Goal: Obtain resource: Download file/media

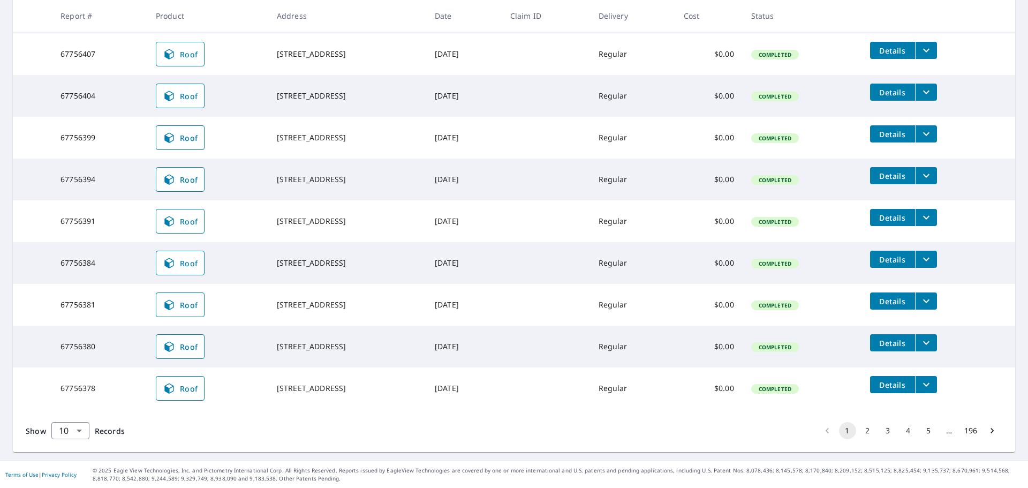
scroll to position [243, 0]
click at [928, 384] on icon "filesDropdownBtn-67756378" at bounding box center [926, 384] width 13 height 13
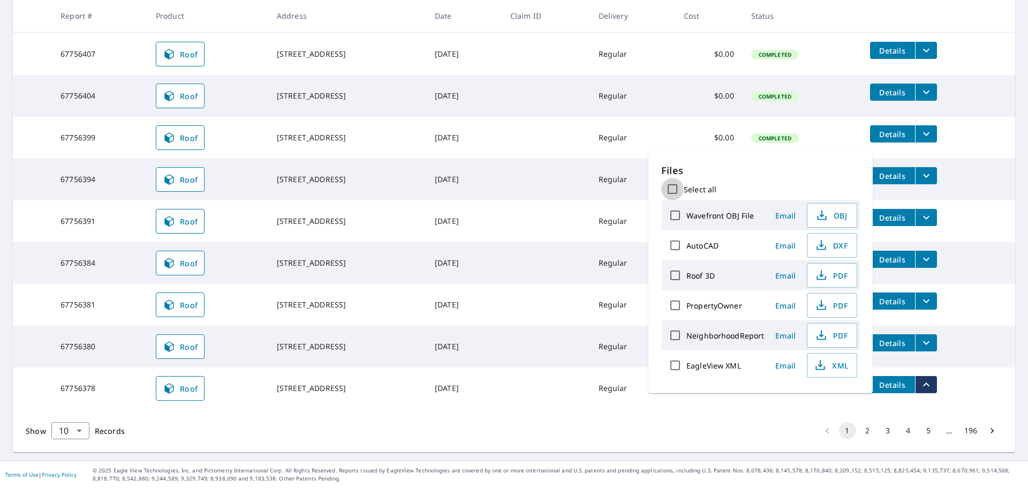
click at [677, 188] on input "Select all" at bounding box center [672, 189] width 22 height 22
checkbox input "true"
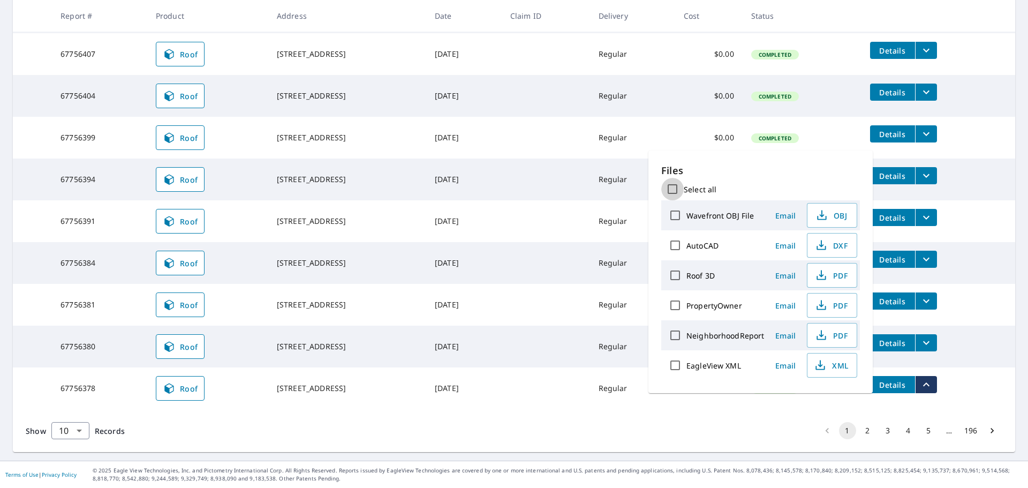
checkbox input "true"
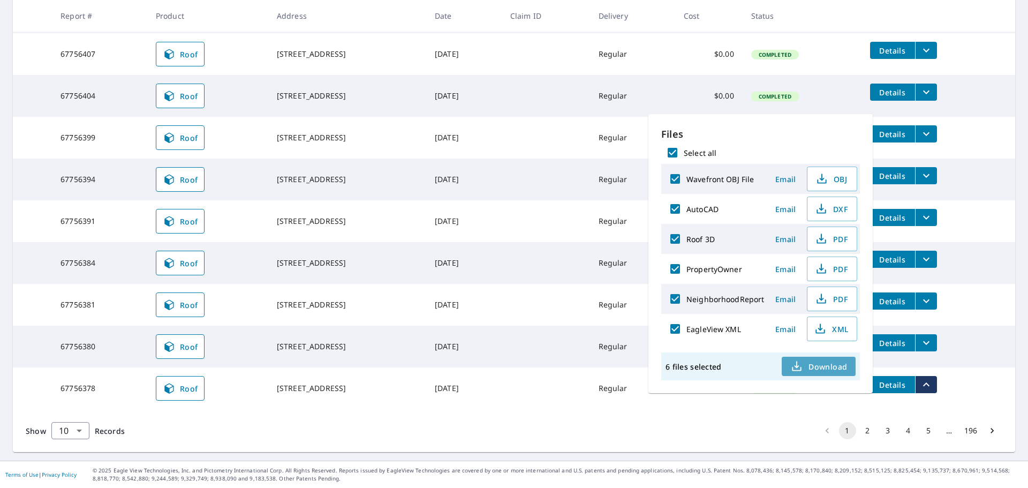
click at [816, 361] on span "Download" at bounding box center [818, 366] width 57 height 13
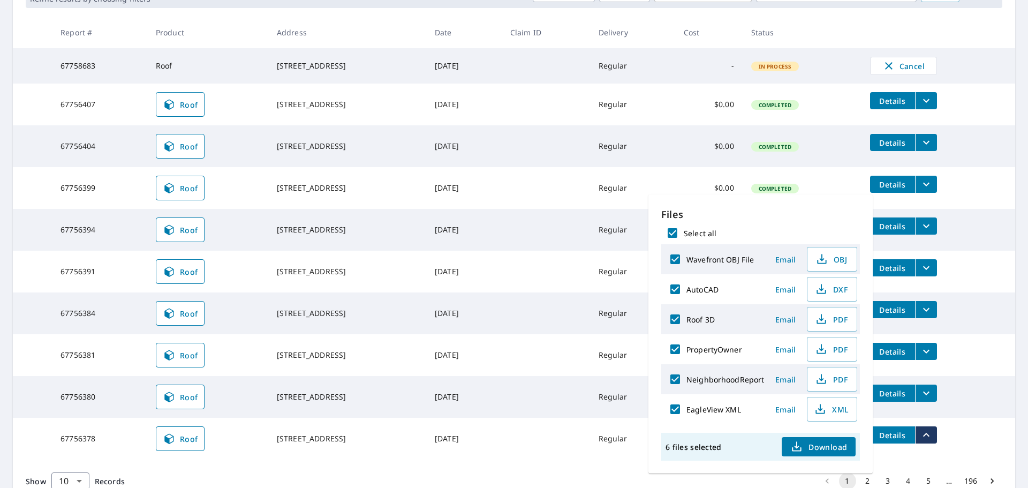
scroll to position [135, 0]
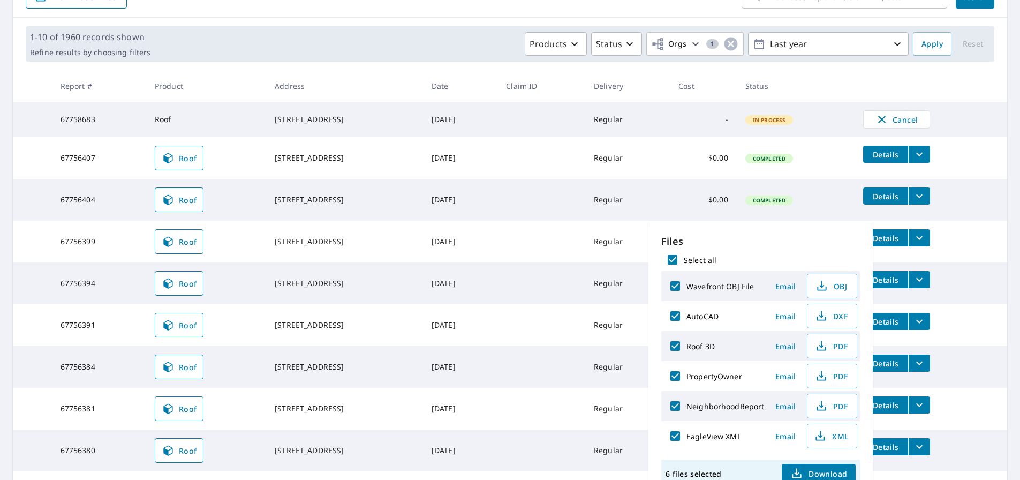
click at [353, 135] on td "[STREET_ADDRESS]" at bounding box center [344, 119] width 157 height 35
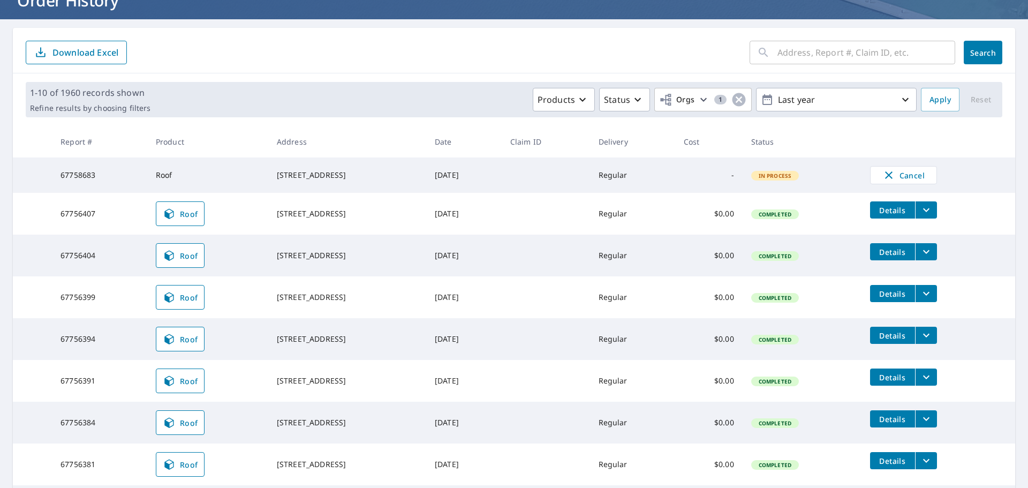
scroll to position [28, 0]
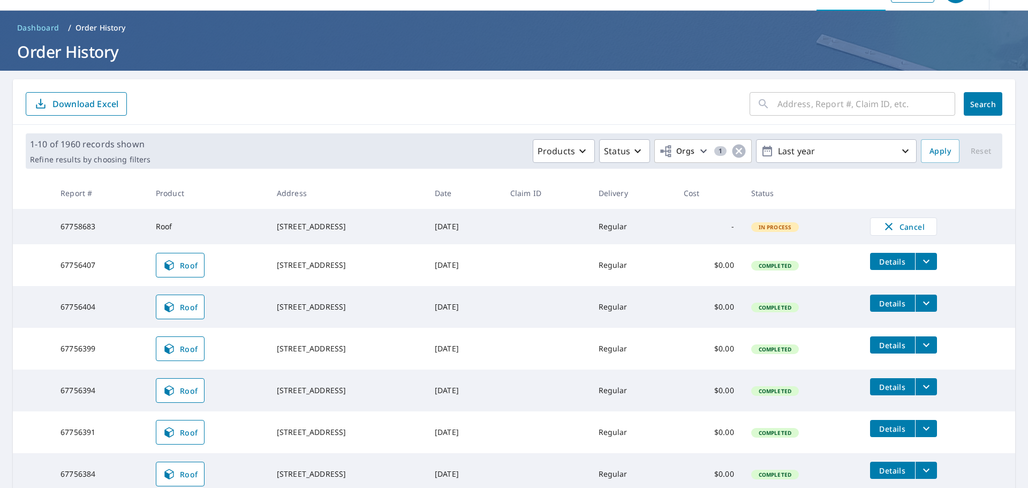
click at [352, 224] on div "[STREET_ADDRESS]" at bounding box center [347, 226] width 141 height 11
click at [419, 120] on div "​ Search Download Excel" at bounding box center [514, 102] width 1002 height 46
drag, startPoint x: 340, startPoint y: 304, endPoint x: 253, endPoint y: 305, distance: 87.3
click at [268, 305] on td "[STREET_ADDRESS]" at bounding box center [347, 307] width 158 height 42
copy div "[STREET_ADDRESS]"
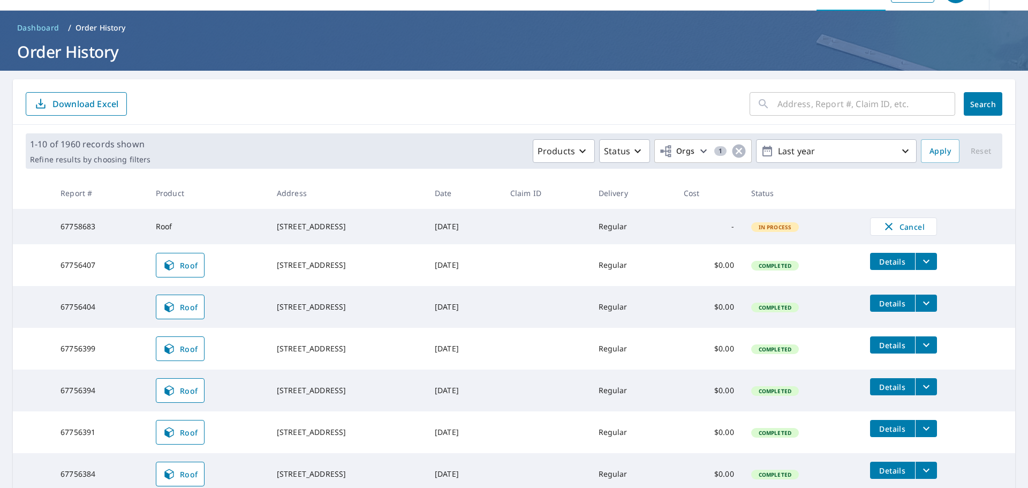
click at [388, 328] on td "[STREET_ADDRESS]" at bounding box center [347, 307] width 158 height 42
click at [348, 312] on div "[STREET_ADDRESS]" at bounding box center [347, 306] width 141 height 11
click at [933, 306] on icon "filesDropdownBtn-67756404" at bounding box center [926, 303] width 13 height 13
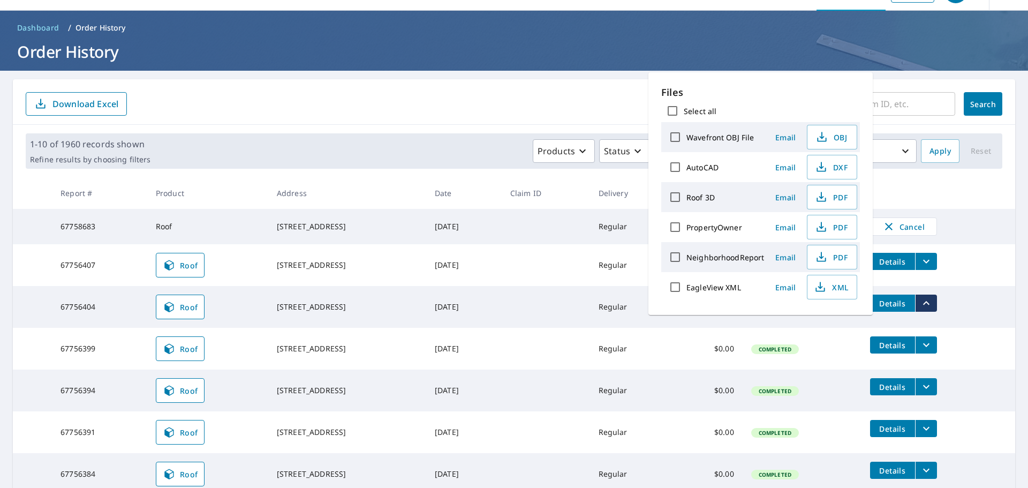
click at [674, 114] on input "Select all" at bounding box center [672, 111] width 22 height 22
checkbox input "true"
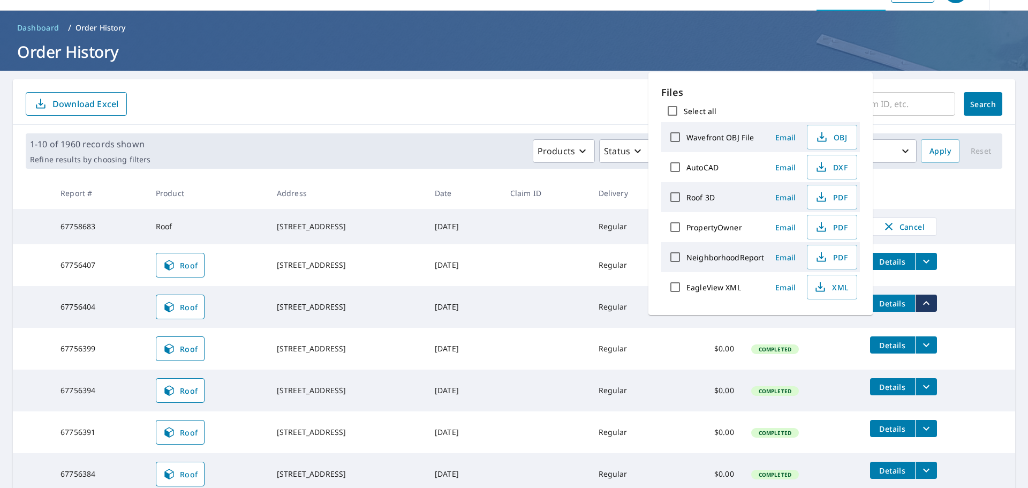
checkbox input "true"
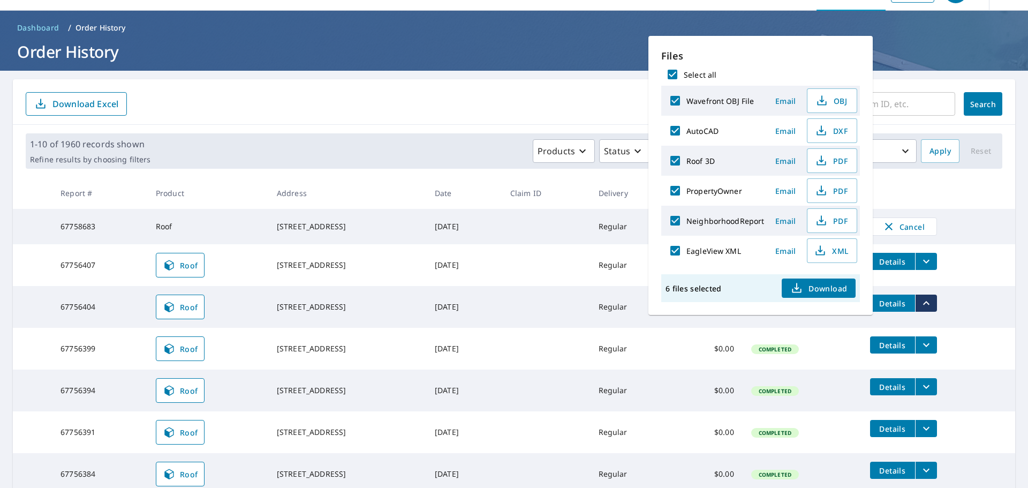
click at [832, 282] on span "Download" at bounding box center [818, 288] width 57 height 13
click at [817, 291] on span "Download" at bounding box center [818, 288] width 57 height 13
click at [551, 84] on div "​ Search Download Excel" at bounding box center [514, 102] width 1002 height 46
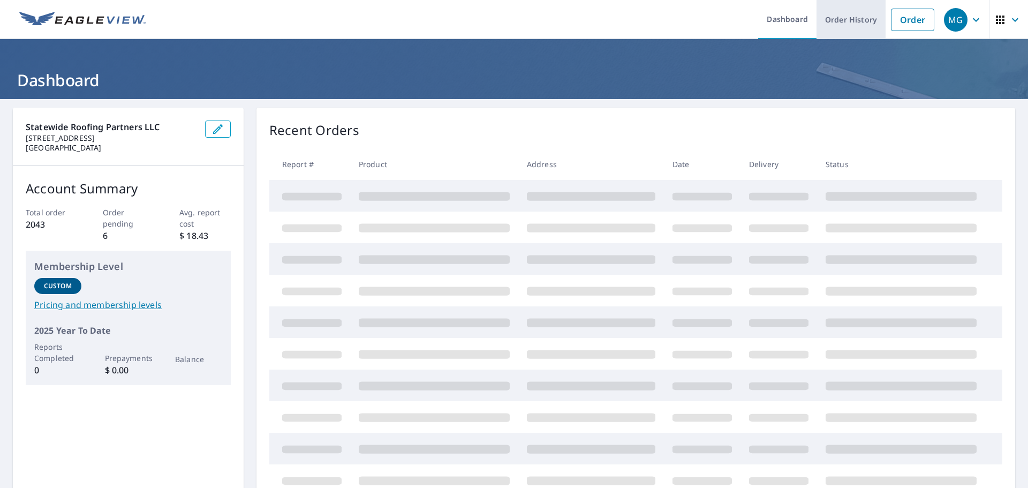
click at [827, 22] on link "Order History" at bounding box center [850, 19] width 69 height 39
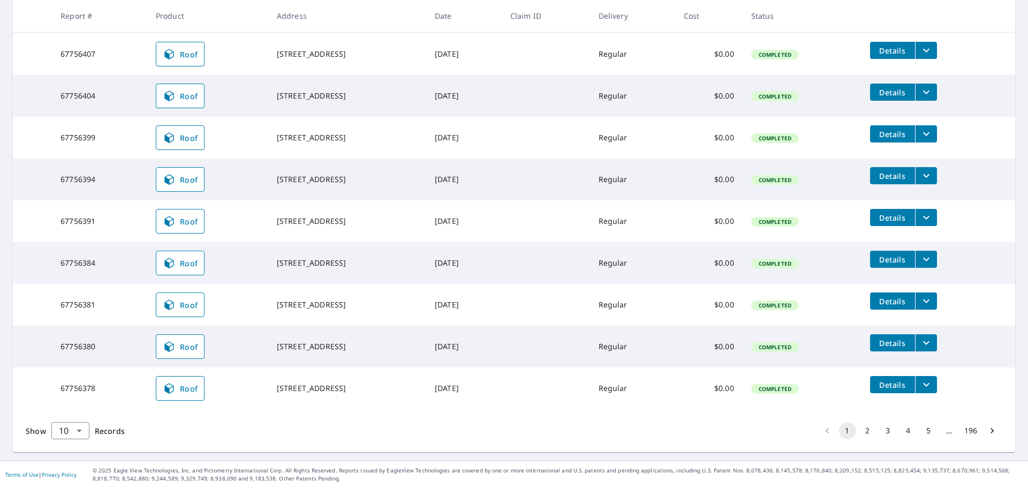
scroll to position [243, 0]
click at [859, 433] on button "2" at bounding box center [867, 430] width 17 height 17
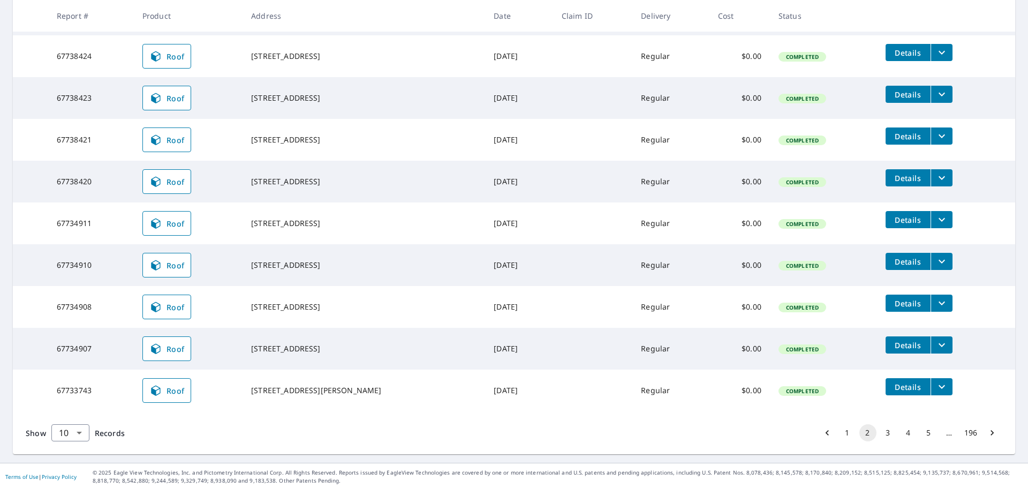
scroll to position [246, 0]
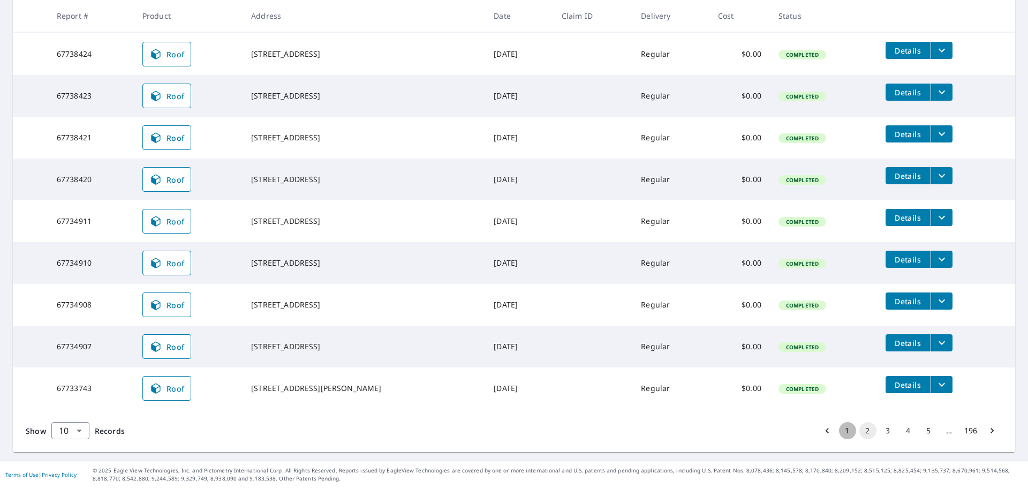
click at [839, 433] on button "1" at bounding box center [847, 430] width 17 height 17
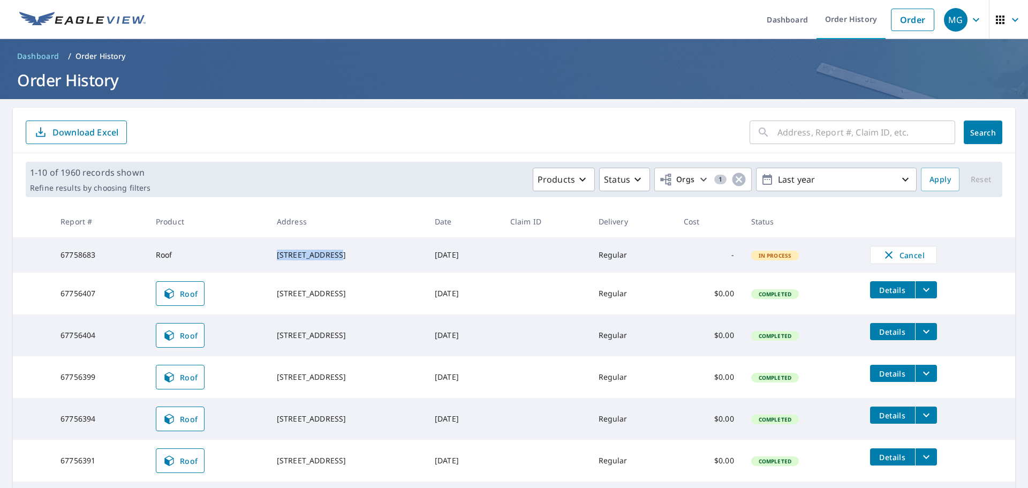
drag, startPoint x: 323, startPoint y: 249, endPoint x: 245, endPoint y: 248, distance: 77.6
click at [245, 248] on tr "67758683 Roof 16664 86th St N Loxahatchee, FL 33470 Oct 07, 2025 Regular - In P…" at bounding box center [514, 254] width 1002 height 35
copy tr "16664 86th St N"
drag, startPoint x: 305, startPoint y: 162, endPoint x: 302, endPoint y: 124, distance: 38.7
click at [305, 162] on div "1-10 of 1960 records shown Refine results by choosing filters Products Status O…" at bounding box center [514, 179] width 976 height 35
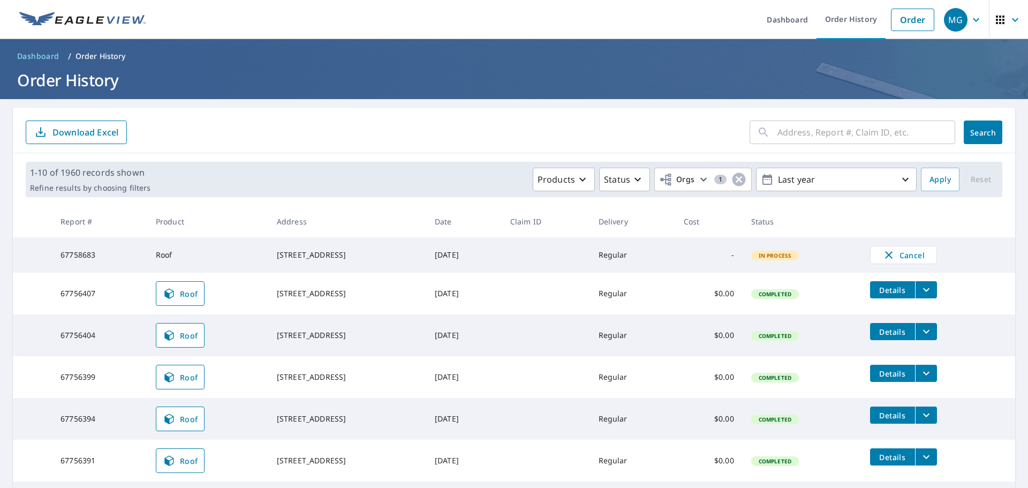
click at [815, 116] on div "​ Search Download Excel" at bounding box center [514, 131] width 1002 height 46
click at [809, 128] on input "text" at bounding box center [866, 132] width 178 height 30
paste input "16664 86th St N"
type input "16664 86th St N"
click button "Search" at bounding box center [983, 132] width 39 height 24
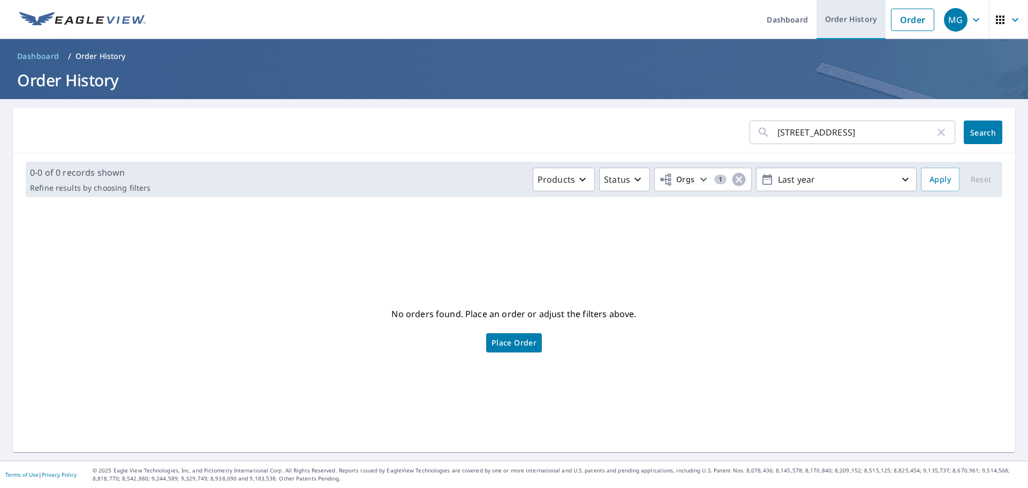
click at [825, 17] on link "Order History" at bounding box center [850, 19] width 69 height 39
click at [774, 14] on link "Dashboard" at bounding box center [787, 19] width 58 height 39
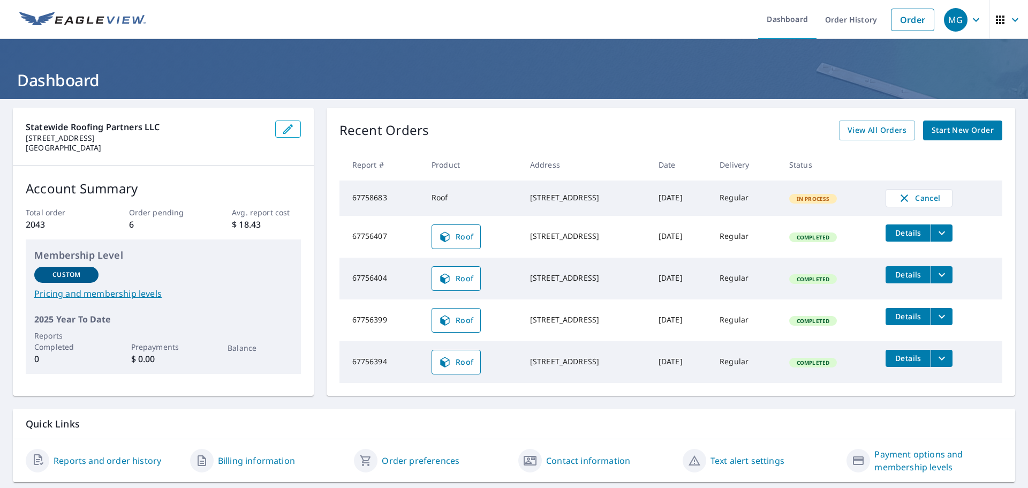
click at [539, 195] on div "[STREET_ADDRESS]" at bounding box center [585, 197] width 111 height 11
click at [535, 211] on td "[STREET_ADDRESS]" at bounding box center [585, 197] width 128 height 35
click at [565, 196] on div "[STREET_ADDRESS]" at bounding box center [585, 197] width 111 height 11
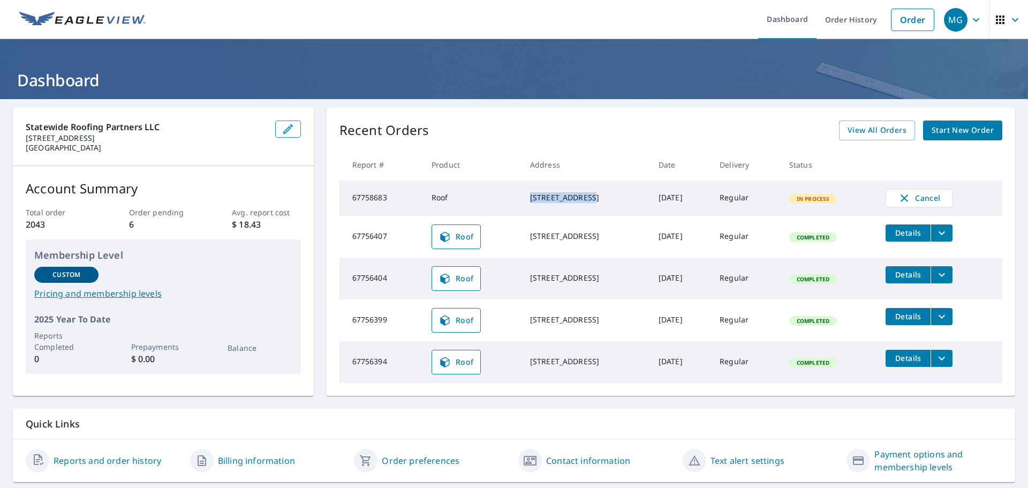
drag, startPoint x: 566, startPoint y: 195, endPoint x: 499, endPoint y: 195, distance: 66.9
click at [499, 195] on tr "67758683 Roof 16664 86th St N Loxahatchee, FL 33470 Oct 07, 2025 Regular In Pro…" at bounding box center [670, 197] width 663 height 35
copy tr "16664 86th St N"
